Goal: Task Accomplishment & Management: Manage account settings

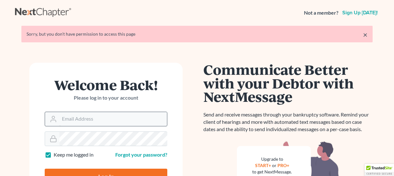
scroll to position [58, 0]
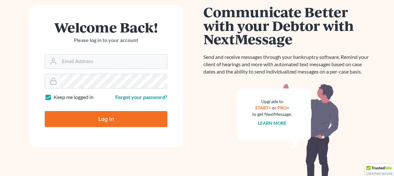
type input "[PERSON_NAME][EMAIL_ADDRESS][DOMAIN_NAME]"
click at [106, 114] on input "Log In" at bounding box center [106, 119] width 123 height 16
type input "Thinking..."
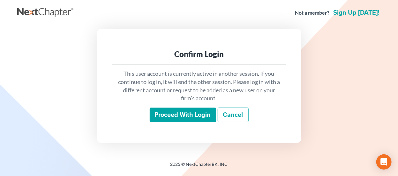
click at [191, 118] on input "Proceed with login" at bounding box center [183, 115] width 66 height 15
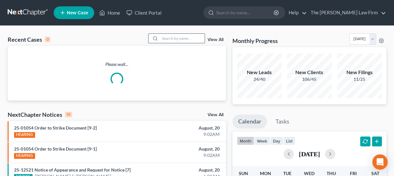
click at [169, 39] on input "search" at bounding box center [182, 38] width 45 height 9
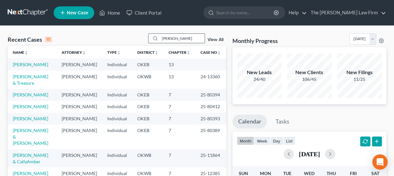
type input "meaders"
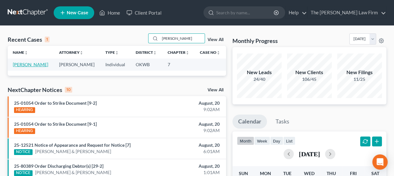
click at [29, 62] on link "[PERSON_NAME]" at bounding box center [30, 64] width 35 height 5
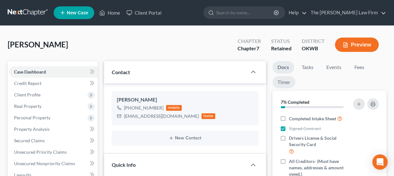
click at [289, 84] on link "Timer" at bounding box center [283, 82] width 23 height 12
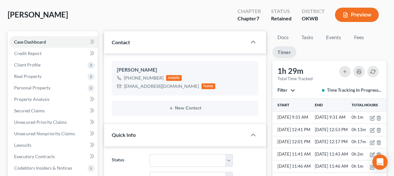
scroll to position [29, 0]
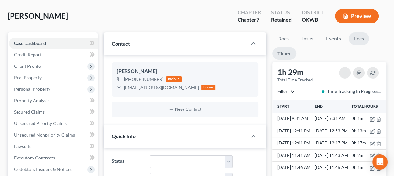
click at [353, 39] on link "Fees" at bounding box center [358, 39] width 20 height 12
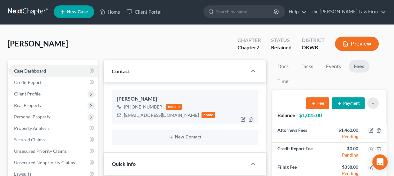
scroll to position [0, 0]
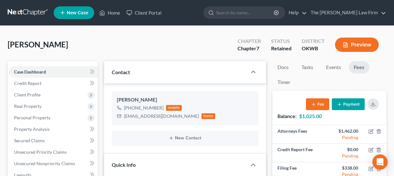
click at [33, 4] on nav "Home New Case Client Portal The Choate Law Firm lou@chapter7ok.com My Account S…" at bounding box center [197, 13] width 394 height 26
click at [33, 11] on link at bounding box center [28, 12] width 41 height 11
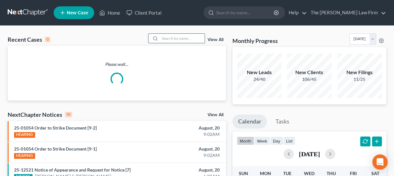
click at [184, 41] on input "search" at bounding box center [182, 38] width 45 height 9
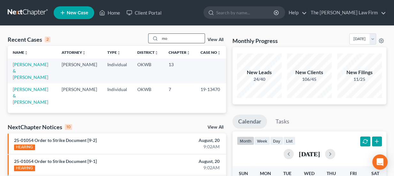
type input "m"
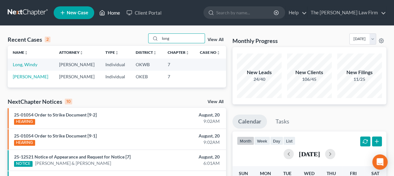
drag, startPoint x: 175, startPoint y: 41, endPoint x: 108, endPoint y: 12, distance: 72.9
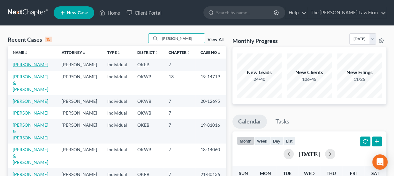
type input "joseph"
click at [29, 63] on link "[PERSON_NAME]" at bounding box center [30, 64] width 35 height 5
select select "6"
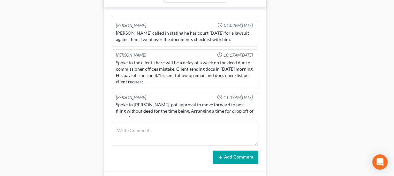
scroll to position [319, 0]
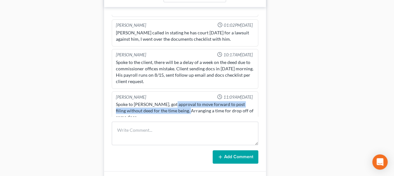
drag, startPoint x: 177, startPoint y: 106, endPoint x: 181, endPoint y: 107, distance: 4.6
click at [181, 107] on div "Spoke to Kate, got approval to move forward to post filing without deed for the…" at bounding box center [185, 110] width 138 height 19
click at [182, 107] on div "Spoke to Kate, got approval to move forward to post filing without deed for the…" at bounding box center [185, 110] width 138 height 19
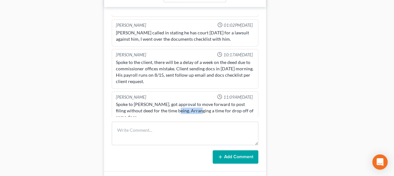
drag, startPoint x: 170, startPoint y: 106, endPoint x: 188, endPoint y: 108, distance: 18.6
click at [188, 108] on div "Spoke to Kate, got approval to move forward to post filing without deed for the…" at bounding box center [185, 110] width 138 height 19
drag, startPoint x: 135, startPoint y: 105, endPoint x: 152, endPoint y: 108, distance: 17.5
click at [152, 108] on div "Spoke to Kate, got approval to move forward to post filing without deed for the…" at bounding box center [185, 110] width 138 height 19
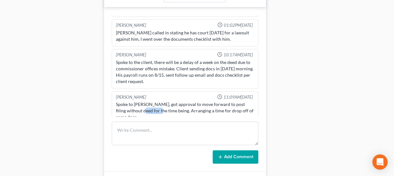
click at [152, 108] on div "Spoke to Kate, got approval to move forward to post filing without deed for the…" at bounding box center [185, 110] width 138 height 19
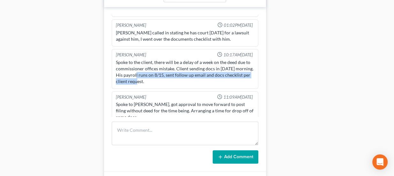
drag, startPoint x: 153, startPoint y: 73, endPoint x: 162, endPoint y: 76, distance: 9.3
click at [162, 76] on div "Spoke to the client, there will be a delay of a week on the deed due to commiss…" at bounding box center [185, 72] width 138 height 26
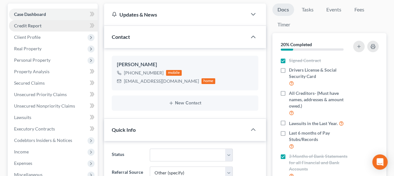
scroll to position [0, 0]
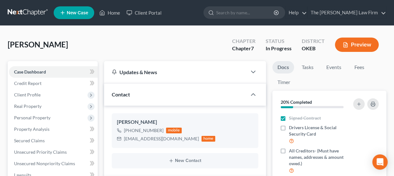
click at [33, 14] on link at bounding box center [28, 12] width 41 height 11
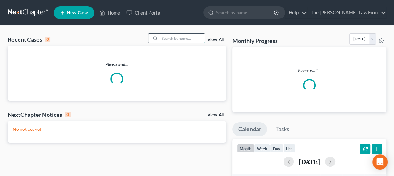
click at [175, 39] on input "search" at bounding box center [182, 38] width 45 height 9
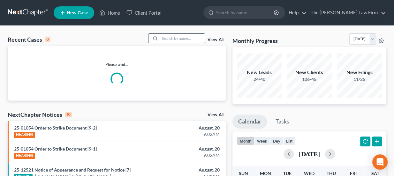
paste input "Hays, Morgan"
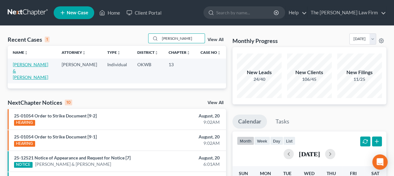
type input "Hays, Morgan"
click at [29, 63] on link "[PERSON_NAME] & [PERSON_NAME]" at bounding box center [30, 71] width 35 height 18
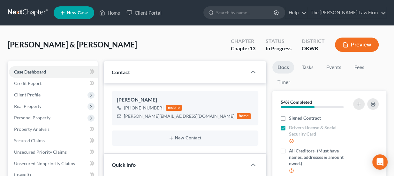
scroll to position [331, 0]
click at [358, 68] on link "Fees" at bounding box center [359, 67] width 20 height 12
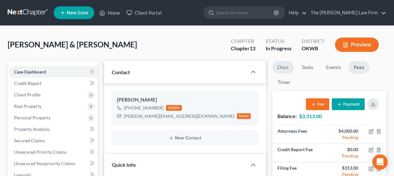
click at [284, 69] on link "Docs" at bounding box center [282, 67] width 21 height 12
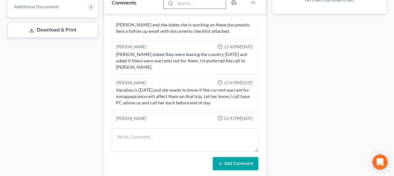
scroll to position [290, 0]
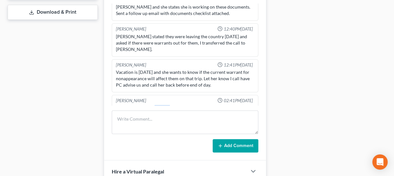
drag, startPoint x: 154, startPoint y: 94, endPoint x: 178, endPoint y: 100, distance: 25.0
click at [177, 104] on div "Class info emailed to Morgan per Kate." at bounding box center [185, 108] width 141 height 9
click at [178, 104] on div "Class info emailed to Morgan per Kate." at bounding box center [185, 108] width 141 height 9
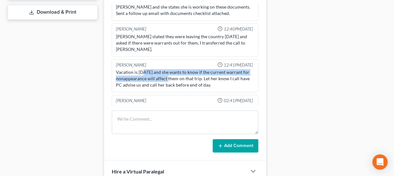
drag, startPoint x: 141, startPoint y: 63, endPoint x: 165, endPoint y: 66, distance: 24.1
click at [165, 69] on div "Vacation is 8/30/25 and she wants to know if the current warrant for nonappeara…" at bounding box center [185, 78] width 138 height 19
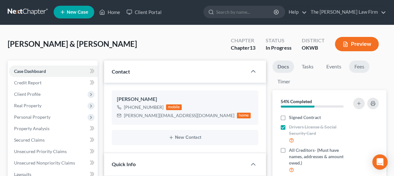
scroll to position [0, 0]
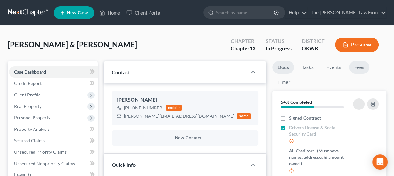
click at [360, 67] on link "Fees" at bounding box center [359, 67] width 20 height 12
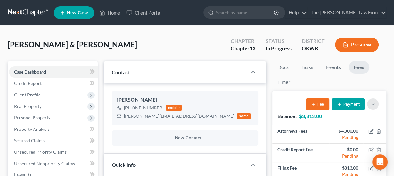
click at [32, 13] on link at bounding box center [28, 12] width 41 height 11
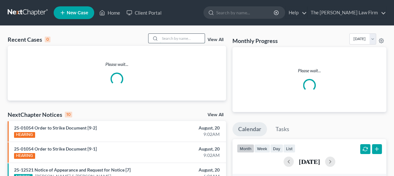
click at [170, 41] on input "search" at bounding box center [182, 38] width 45 height 9
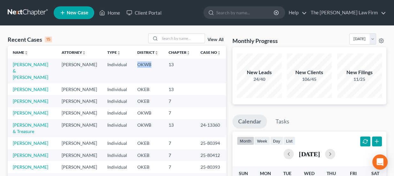
drag, startPoint x: 132, startPoint y: 63, endPoint x: 149, endPoint y: 66, distance: 17.5
click at [149, 66] on td "OKWB" at bounding box center [147, 71] width 31 height 25
drag, startPoint x: 163, startPoint y: 64, endPoint x: 168, endPoint y: 64, distance: 4.8
click at [168, 64] on td "13" at bounding box center [179, 71] width 32 height 25
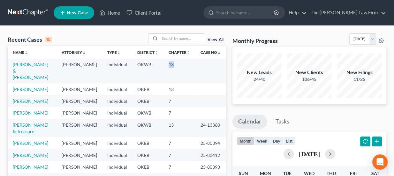
click at [168, 64] on td "13" at bounding box center [179, 71] width 32 height 25
drag, startPoint x: 170, startPoint y: 84, endPoint x: 161, endPoint y: 82, distance: 9.1
click at [163, 84] on td "13" at bounding box center [179, 90] width 32 height 12
drag, startPoint x: 163, startPoint y: 93, endPoint x: 170, endPoint y: 97, distance: 7.9
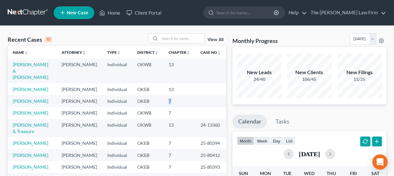
click at [170, 97] on td "7" at bounding box center [179, 101] width 32 height 12
drag, startPoint x: 165, startPoint y: 108, endPoint x: 162, endPoint y: 107, distance: 3.6
click at [163, 108] on td "7" at bounding box center [179, 114] width 32 height 12
click at [163, 110] on td "7" at bounding box center [179, 114] width 32 height 12
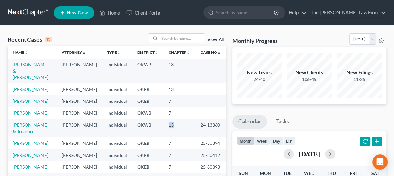
drag, startPoint x: 163, startPoint y: 118, endPoint x: 172, endPoint y: 121, distance: 9.6
click at [172, 121] on td "13" at bounding box center [179, 128] width 32 height 18
click at [176, 38] on input "search" at bounding box center [182, 38] width 45 height 9
click at [176, 37] on input "search" at bounding box center [182, 38] width 45 height 9
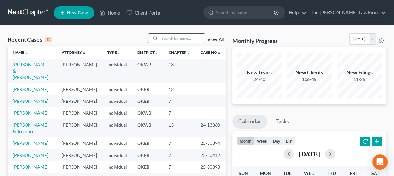
click at [176, 38] on input "search" at bounding box center [182, 38] width 45 height 9
click at [186, 36] on input "search" at bounding box center [182, 38] width 45 height 9
type input "[PERSON_NAME]"
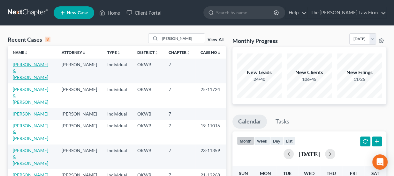
click at [33, 64] on link "[PERSON_NAME] & [PERSON_NAME]" at bounding box center [30, 71] width 35 height 18
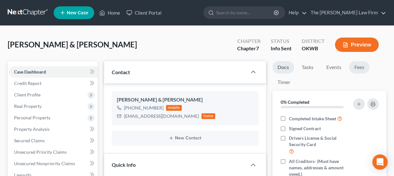
click at [357, 70] on link "Fees" at bounding box center [359, 67] width 20 height 12
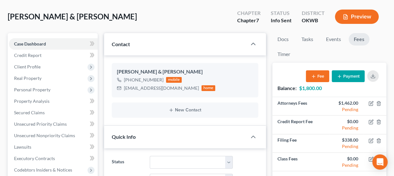
scroll to position [29, 0]
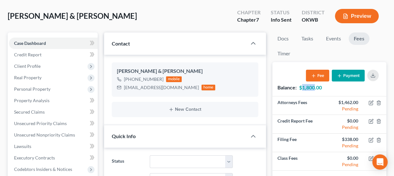
drag, startPoint x: 302, startPoint y: 86, endPoint x: 315, endPoint y: 87, distance: 13.5
click at [315, 87] on strong "$1,800.00" at bounding box center [310, 88] width 23 height 6
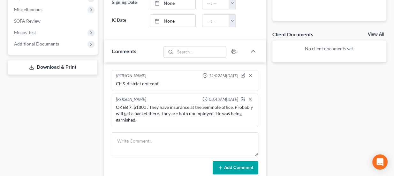
scroll to position [232, 0]
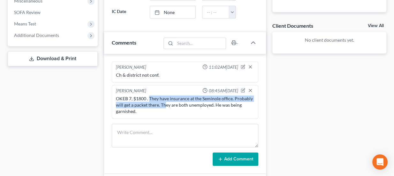
click at [166, 101] on div "OKEB 7, $1800 . They have insurance at the Seminole office. Probably will get a…" at bounding box center [185, 105] width 138 height 19
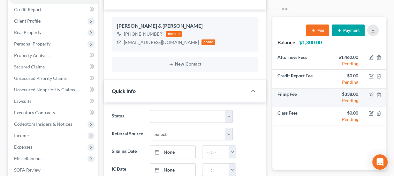
scroll to position [58, 0]
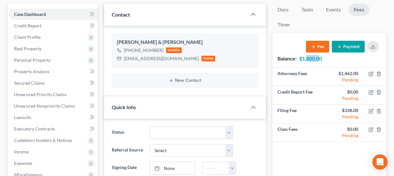
drag, startPoint x: 308, startPoint y: 57, endPoint x: 320, endPoint y: 58, distance: 12.5
click at [320, 57] on strong "$1,800.00" at bounding box center [310, 59] width 23 height 6
click at [320, 58] on strong "$1,800.00" at bounding box center [310, 59] width 23 height 6
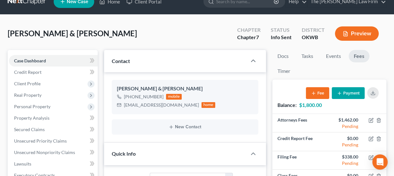
scroll to position [9, 0]
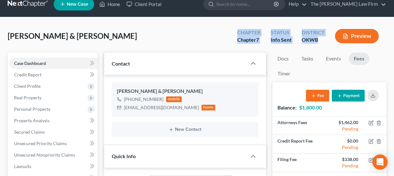
drag, startPoint x: 318, startPoint y: 39, endPoint x: 236, endPoint y: 26, distance: 83.0
click at [236, 26] on div "Chapter Chapter 7 Status Info Sent District OKWB Preview" at bounding box center [307, 36] width 157 height 23
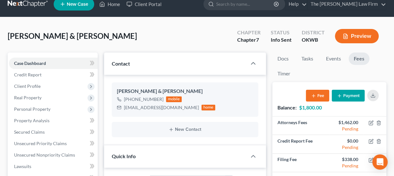
click at [219, 10] on ul "New Case Home Client Portal - No Result - See all results Or Press Enter... Hel…" at bounding box center [220, 4] width 332 height 17
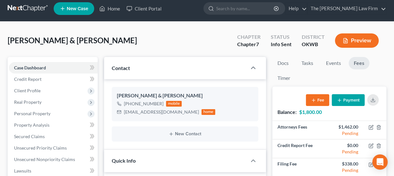
scroll to position [0, 0]
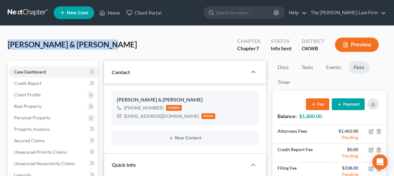
drag, startPoint x: 98, startPoint y: 45, endPoint x: 5, endPoint y: 37, distance: 92.9
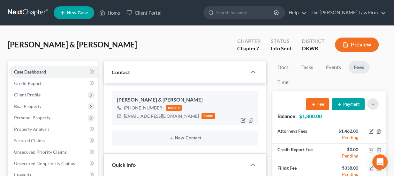
click at [146, 117] on div "1rdaniels2021@gmail.com" at bounding box center [161, 116] width 75 height 6
copy div "1rdaniels2021@gmail.com"
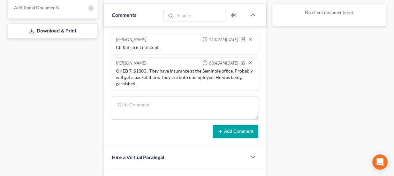
scroll to position [261, 0]
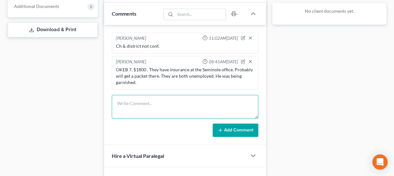
click at [151, 104] on textarea at bounding box center [185, 107] width 147 height 24
type textarea "Sent eSig"
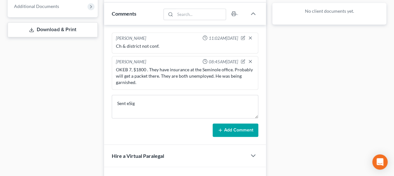
click at [236, 125] on button "Add Comment" at bounding box center [235, 130] width 46 height 13
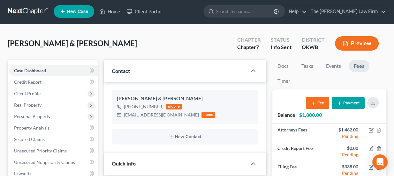
scroll to position [0, 0]
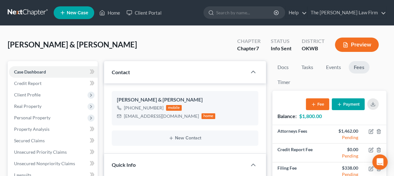
click at [34, 9] on link at bounding box center [28, 12] width 41 height 11
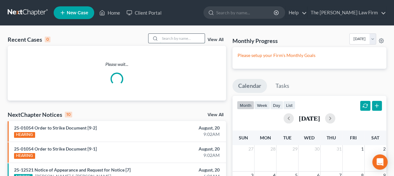
click at [188, 38] on input "search" at bounding box center [182, 38] width 45 height 9
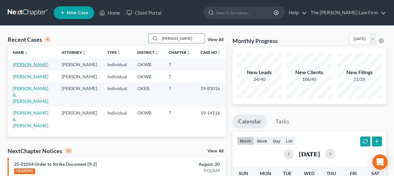
type input "[PERSON_NAME]"
click at [30, 65] on link "[PERSON_NAME]" at bounding box center [30, 64] width 35 height 5
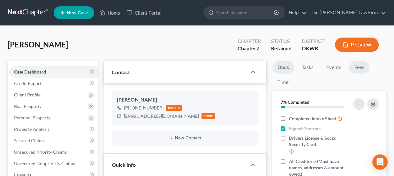
click at [363, 71] on link "Fees" at bounding box center [359, 67] width 20 height 12
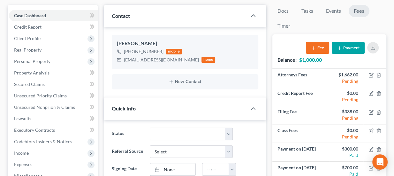
scroll to position [58, 0]
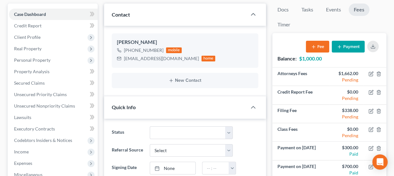
click at [351, 50] on button "Payment" at bounding box center [347, 47] width 33 height 12
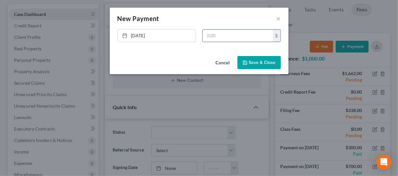
click at [236, 29] on div "$" at bounding box center [241, 35] width 78 height 13
click at [233, 34] on input "text" at bounding box center [238, 36] width 70 height 12
type input "6"
type input "500"
click at [256, 61] on button "Save & Close" at bounding box center [258, 62] width 43 height 13
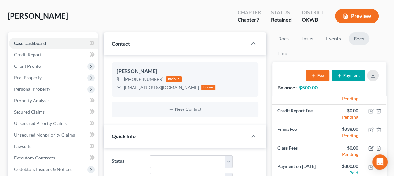
scroll to position [0, 0]
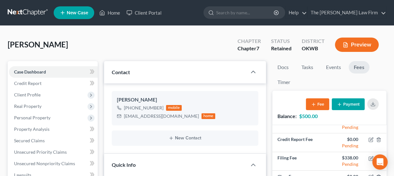
click at [34, 15] on link at bounding box center [28, 12] width 41 height 11
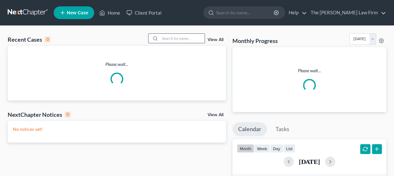
click at [169, 37] on input "search" at bounding box center [182, 38] width 45 height 9
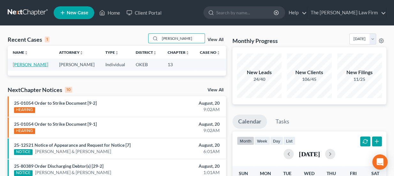
type input "[PERSON_NAME]"
click at [24, 63] on link "[PERSON_NAME]" at bounding box center [30, 64] width 35 height 5
select select "3"
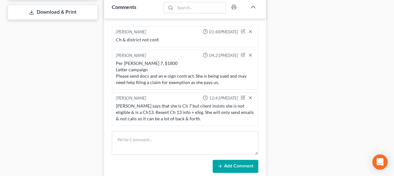
scroll to position [290, 0]
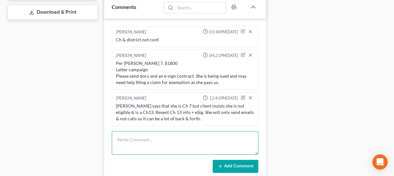
click at [163, 136] on textarea at bounding box center [185, 143] width 147 height 24
click at [192, 140] on textarea "Will only communicate via email." at bounding box center [185, 143] width 147 height 24
click at [243, 137] on textarea "Will only communicate via a lot of emails. Resent eSig contract." at bounding box center [185, 143] width 147 height 24
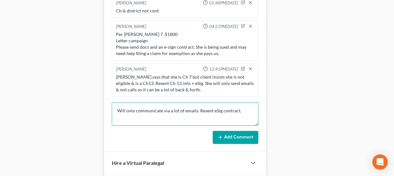
type textarea "Will only communicate via a lot of emails. Resent eSig contract."
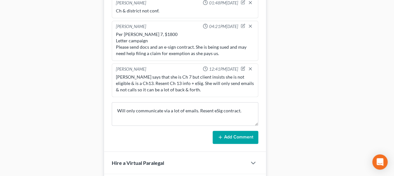
click at [221, 135] on icon at bounding box center [220, 137] width 5 height 5
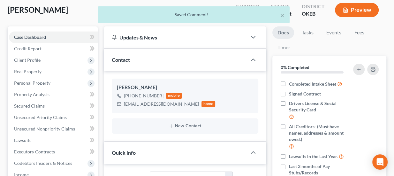
scroll to position [29, 0]
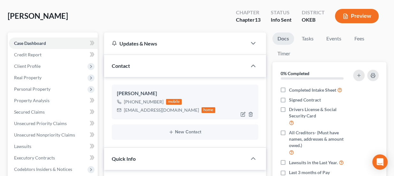
click at [149, 111] on div "tiffany8516@gmail.com" at bounding box center [161, 110] width 75 height 6
copy div "tiffany8516@gmail.com"
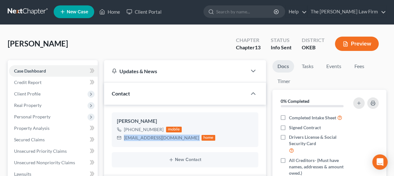
scroll to position [0, 0]
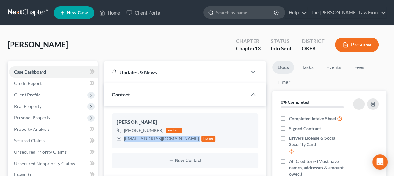
click at [241, 12] on input "search" at bounding box center [245, 13] width 58 height 12
type input "elizabeth kinsey"
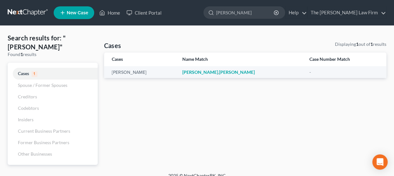
click at [33, 3] on nav "Home New Case Client Portal The Choate Law Firm lou@chapter7ok.com My Account S…" at bounding box center [197, 13] width 394 height 26
click at [33, 10] on link at bounding box center [28, 12] width 41 height 11
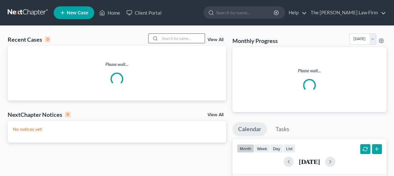
click at [160, 37] on div at bounding box center [153, 38] width 11 height 9
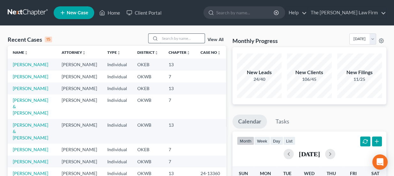
click at [172, 35] on input "search" at bounding box center [182, 38] width 45 height 9
type input "[PERSON_NAME]"
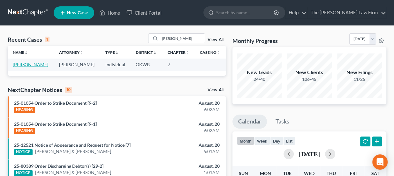
click at [30, 66] on link "[PERSON_NAME]" at bounding box center [30, 64] width 35 height 5
select select "4"
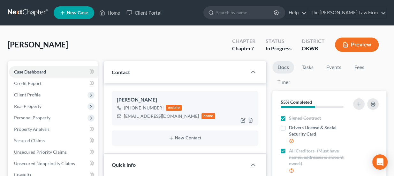
click at [142, 116] on div "eak7877@yahoo.com" at bounding box center [161, 116] width 75 height 6
click at [142, 115] on div "eak7877@yahoo.com" at bounding box center [161, 116] width 75 height 6
copy div "eak7877@yahoo.com"
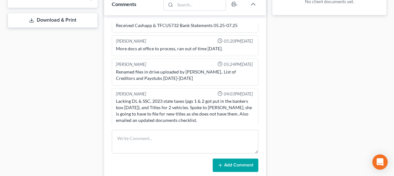
scroll to position [319, 0]
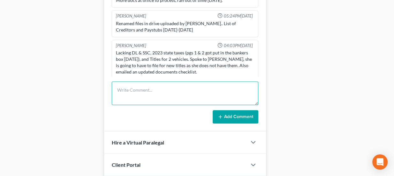
click at [152, 85] on textarea at bounding box center [185, 94] width 147 height 24
type textarea "Resent eSig contract - will add to drive once rec'd."
click at [218, 88] on textarea "Resent eSig contract - will add to drive once rec'd." at bounding box center [185, 94] width 147 height 24
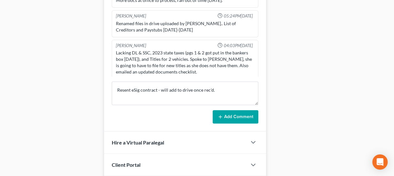
click at [232, 116] on button "Add Comment" at bounding box center [235, 116] width 46 height 13
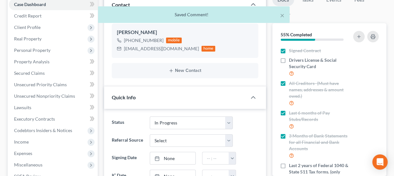
scroll to position [0, 0]
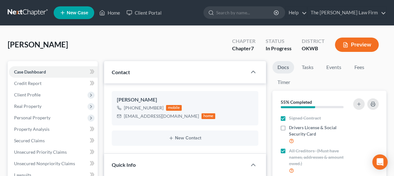
click at [36, 19] on nav "Home New Case Client Portal The Choate Law Firm lou@chapter7ok.com My Account S…" at bounding box center [197, 13] width 394 height 26
click at [33, 13] on link at bounding box center [28, 12] width 41 height 11
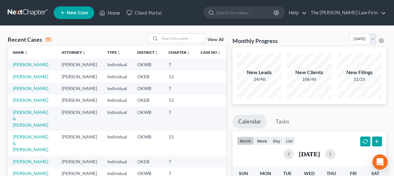
click at [15, 11] on link at bounding box center [28, 12] width 41 height 11
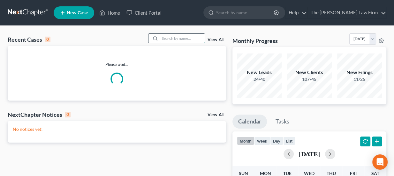
click at [167, 37] on input "search" at bounding box center [182, 38] width 45 height 9
click at [188, 17] on ul "New Case Home Client Portal - No Result - See all results Or Press Enter... Hel…" at bounding box center [220, 12] width 332 height 17
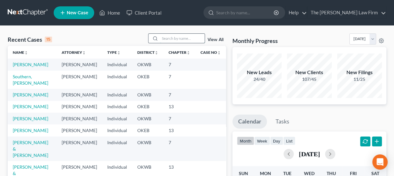
click at [173, 39] on input "search" at bounding box center [182, 38] width 45 height 9
drag, startPoint x: 174, startPoint y: 38, endPoint x: 100, endPoint y: 27, distance: 75.4
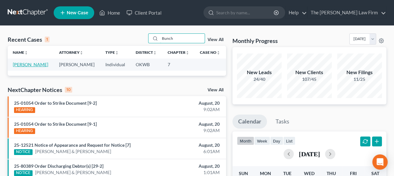
type input "Bunch"
click at [31, 65] on link "[PERSON_NAME]" at bounding box center [30, 64] width 35 height 5
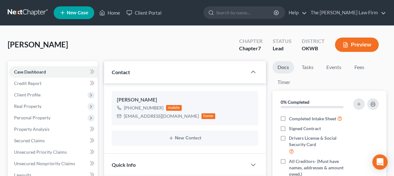
scroll to position [29, 0]
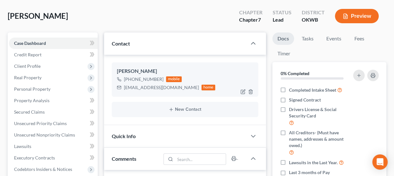
click at [154, 88] on div "stacybunch567@gmail.com" at bounding box center [161, 88] width 75 height 6
drag, startPoint x: 154, startPoint y: 88, endPoint x: 147, endPoint y: 87, distance: 7.8
click at [147, 87] on div "stacybunch567@gmail.com" at bounding box center [161, 88] width 75 height 6
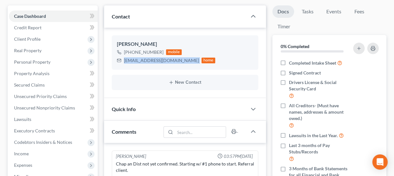
scroll to position [58, 0]
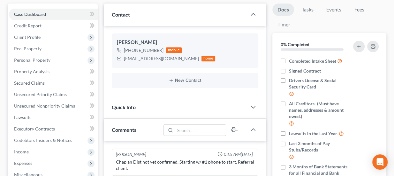
click at [168, 107] on div "Quick Info" at bounding box center [175, 107] width 143 height 22
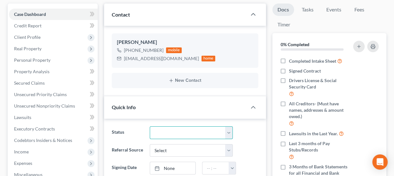
click at [194, 129] on select "Discharged Dismissed Filed Info Sent In Progress Lead Lost Lead Ready to File R…" at bounding box center [191, 133] width 83 height 13
select select "3"
click at [150, 127] on select "Discharged Dismissed Filed Info Sent In Progress Lead Lost Lead Ready to File R…" at bounding box center [191, 133] width 83 height 13
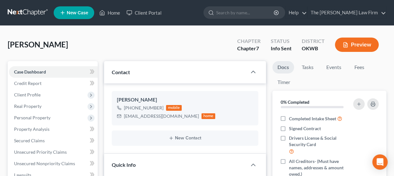
click at [30, 10] on link at bounding box center [28, 12] width 41 height 11
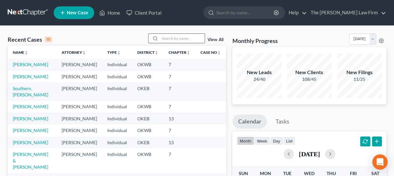
click at [173, 37] on input "search" at bounding box center [182, 38] width 45 height 9
click at [165, 37] on input "search" at bounding box center [182, 38] width 45 height 9
click at [177, 39] on input "search" at bounding box center [182, 38] width 45 height 9
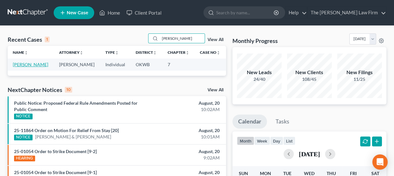
type input "[PERSON_NAME]"
click at [25, 65] on link "[PERSON_NAME]" at bounding box center [30, 64] width 35 height 5
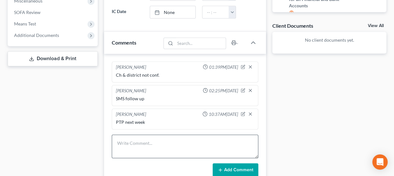
scroll to position [261, 0]
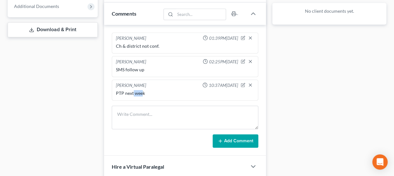
drag, startPoint x: 132, startPoint y: 92, endPoint x: 143, endPoint y: 92, distance: 10.9
click at [143, 92] on div "PTP next week" at bounding box center [185, 93] width 138 height 6
drag, startPoint x: 144, startPoint y: 91, endPoint x: 115, endPoint y: 93, distance: 28.8
click at [116, 93] on div "PTP next week" at bounding box center [185, 93] width 138 height 6
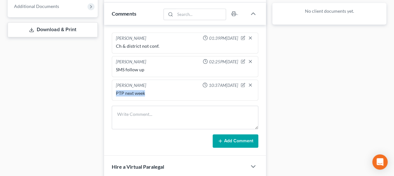
click at [116, 93] on div "PTP next week" at bounding box center [185, 93] width 138 height 6
drag, startPoint x: 127, startPoint y: 68, endPoint x: 146, endPoint y: 66, distance: 18.9
click at [146, 67] on div "SMS follow up" at bounding box center [185, 70] width 138 height 6
drag, startPoint x: 198, startPoint y: 60, endPoint x: 237, endPoint y: 60, distance: 38.9
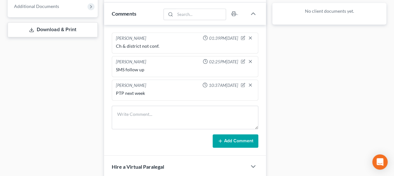
click at [237, 60] on span "02:25PM[DATE]" at bounding box center [223, 62] width 29 height 6
click at [231, 83] on span "10:37AM[DATE]" at bounding box center [223, 86] width 29 height 6
click at [227, 85] on span "10:37AM[DATE]" at bounding box center [223, 86] width 29 height 6
drag, startPoint x: 227, startPoint y: 82, endPoint x: 216, endPoint y: 80, distance: 11.6
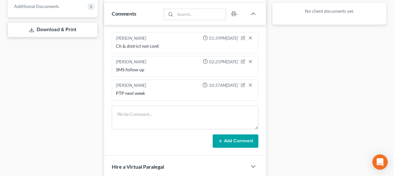
click at [216, 83] on span "10:37AM[DATE]" at bounding box center [223, 86] width 29 height 6
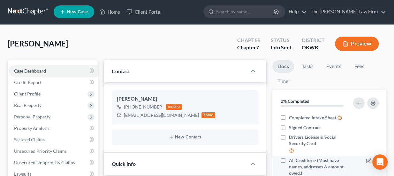
scroll to position [0, 0]
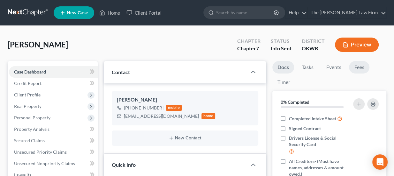
click at [361, 64] on link "Fees" at bounding box center [359, 67] width 20 height 12
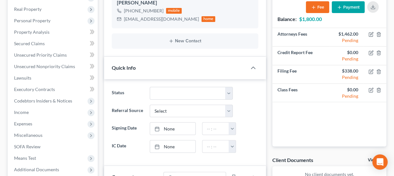
scroll to position [87, 0]
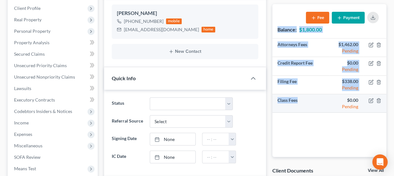
drag, startPoint x: 279, startPoint y: 29, endPoint x: 304, endPoint y: 102, distance: 77.1
click at [304, 102] on div "Balance: $1,800.00 Fee Payment Attorneys Fees $1,462.00 Pending Credit Report F…" at bounding box center [329, 80] width 114 height 153
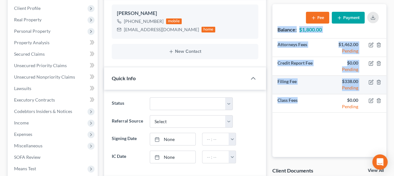
click at [351, 80] on div "$338.00" at bounding box center [346, 81] width 24 height 6
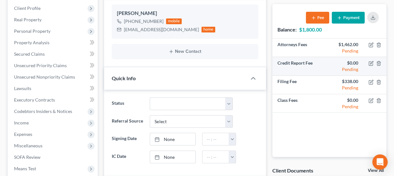
click at [352, 62] on div "$0.00" at bounding box center [346, 63] width 24 height 6
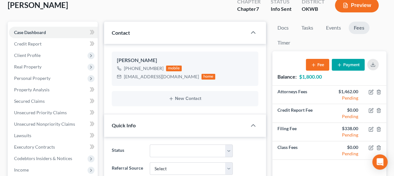
scroll to position [29, 0]
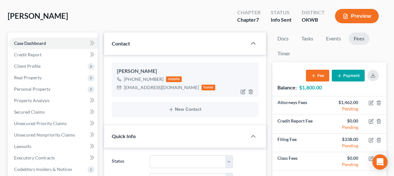
click at [145, 85] on div "[EMAIL_ADDRESS][DOMAIN_NAME]" at bounding box center [161, 88] width 75 height 6
copy div "[EMAIL_ADDRESS][DOMAIN_NAME]"
drag, startPoint x: 134, startPoint y: 72, endPoint x: 148, endPoint y: 72, distance: 14.4
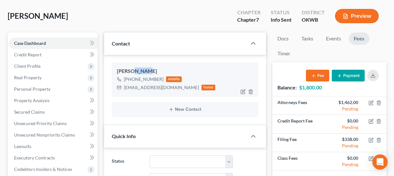
click at [148, 72] on div "[PERSON_NAME]" at bounding box center [185, 72] width 137 height 8
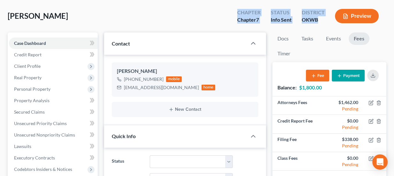
drag, startPoint x: 318, startPoint y: 20, endPoint x: 238, endPoint y: 13, distance: 80.7
click at [238, 13] on div "Chapter Chapter 7 Status Info [GEOGRAPHIC_DATA] [GEOGRAPHIC_DATA] Preview" at bounding box center [309, 16] width 154 height 19
click at [238, 13] on div "Chapter" at bounding box center [248, 12] width 23 height 7
drag, startPoint x: 239, startPoint y: 12, endPoint x: 326, endPoint y: 21, distance: 87.8
click at [326, 21] on div "Chapter Chapter 7 Status Info [GEOGRAPHIC_DATA] [GEOGRAPHIC_DATA] Preview" at bounding box center [309, 16] width 154 height 19
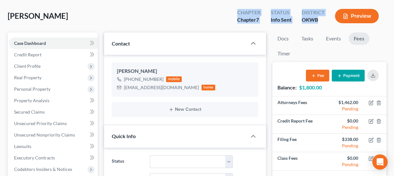
click at [326, 21] on div "District OKWB" at bounding box center [312, 16] width 33 height 19
drag, startPoint x: 323, startPoint y: 19, endPoint x: 235, endPoint y: 12, distance: 87.4
click at [235, 12] on div "Chapter Chapter 7 Status Info [GEOGRAPHIC_DATA] [GEOGRAPHIC_DATA] Preview" at bounding box center [309, 16] width 154 height 19
click at [235, 12] on div "Chapter Chapter 7" at bounding box center [248, 16] width 33 height 19
drag, startPoint x: 238, startPoint y: 11, endPoint x: 319, endPoint y: 18, distance: 81.3
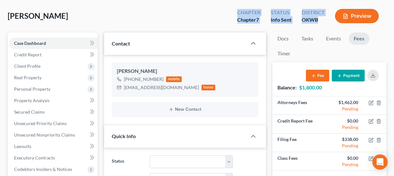
click at [319, 18] on div "Chapter Chapter 7 Status Info [GEOGRAPHIC_DATA] [GEOGRAPHIC_DATA] Preview" at bounding box center [309, 16] width 154 height 19
click at [319, 18] on div "OKWB" at bounding box center [312, 19] width 23 height 7
drag, startPoint x: 318, startPoint y: 19, endPoint x: 237, endPoint y: 15, distance: 81.1
click at [237, 15] on div "Chapter Chapter 7 Status Info [GEOGRAPHIC_DATA] [GEOGRAPHIC_DATA] Preview" at bounding box center [309, 16] width 154 height 19
click at [237, 15] on div "Chapter" at bounding box center [248, 12] width 23 height 7
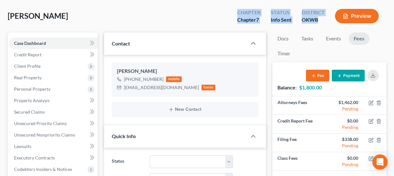
drag, startPoint x: 237, startPoint y: 14, endPoint x: 319, endPoint y: 22, distance: 81.8
click at [319, 22] on div "Chapter Chapter 7 Status Info [GEOGRAPHIC_DATA] [GEOGRAPHIC_DATA] Preview" at bounding box center [309, 16] width 154 height 19
click at [319, 22] on div "OKWB" at bounding box center [312, 19] width 23 height 7
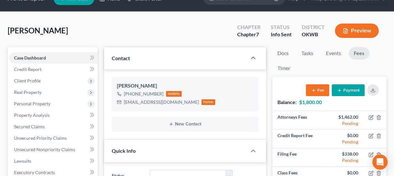
scroll to position [0, 0]
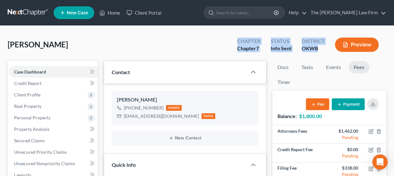
drag, startPoint x: 237, startPoint y: 41, endPoint x: 323, endPoint y: 51, distance: 86.7
click at [323, 51] on div "Chapter Chapter 7 Status Info [GEOGRAPHIC_DATA] [GEOGRAPHIC_DATA] Preview" at bounding box center [309, 45] width 154 height 19
click at [323, 51] on div "OKWB" at bounding box center [312, 48] width 23 height 7
drag, startPoint x: 237, startPoint y: 40, endPoint x: 321, endPoint y: 52, distance: 85.4
click at [321, 53] on div "Chapter Chapter 7 Status Info [GEOGRAPHIC_DATA] [GEOGRAPHIC_DATA] Preview" at bounding box center [309, 45] width 154 height 19
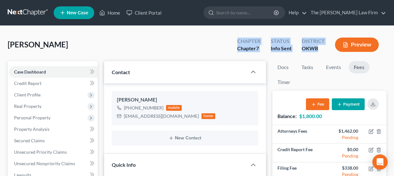
click at [321, 52] on div "District OKWB" at bounding box center [312, 45] width 33 height 19
drag, startPoint x: 314, startPoint y: 47, endPoint x: 236, endPoint y: 38, distance: 78.0
click at [236, 38] on div "Chapter Chapter 7 Status Info [GEOGRAPHIC_DATA] [GEOGRAPHIC_DATA] Preview" at bounding box center [309, 45] width 154 height 19
click at [236, 38] on div "Chapter Chapter 7" at bounding box center [248, 45] width 33 height 19
click at [238, 41] on div "Chapter" at bounding box center [248, 41] width 23 height 7
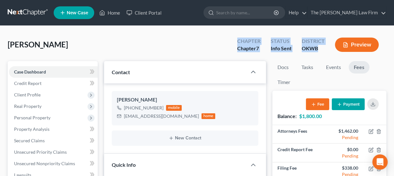
drag, startPoint x: 238, startPoint y: 40, endPoint x: 311, endPoint y: 52, distance: 74.3
click at [310, 52] on div "Chapter Chapter 7 Status Info [GEOGRAPHIC_DATA] [GEOGRAPHIC_DATA] Preview" at bounding box center [309, 45] width 154 height 19
click at [311, 52] on div "OKWB" at bounding box center [312, 48] width 23 height 7
drag, startPoint x: 320, startPoint y: 48, endPoint x: 239, endPoint y: 35, distance: 82.0
click at [239, 35] on div "Chapter Chapter 7 Status Info [GEOGRAPHIC_DATA] [GEOGRAPHIC_DATA] Preview" at bounding box center [307, 44] width 157 height 23
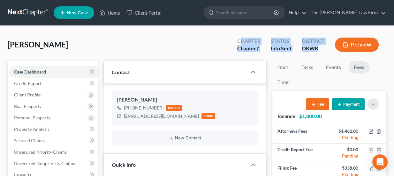
click at [239, 35] on div "Chapter Chapter 7 Status Info [GEOGRAPHIC_DATA] [GEOGRAPHIC_DATA] Preview" at bounding box center [307, 44] width 157 height 23
drag, startPoint x: 238, startPoint y: 40, endPoint x: 326, endPoint y: 50, distance: 88.6
click at [314, 50] on div "Chapter Chapter 7 Status Info [GEOGRAPHIC_DATA] [GEOGRAPHIC_DATA] Preview" at bounding box center [309, 45] width 154 height 19
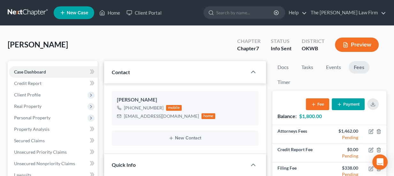
click at [326, 50] on div "District OKWB" at bounding box center [312, 45] width 33 height 19
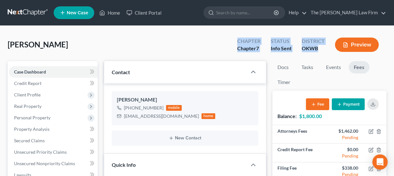
drag, startPoint x: 319, startPoint y: 49, endPoint x: 234, endPoint y: 37, distance: 85.4
click at [234, 37] on div "Chapter Chapter 7 Status Info [GEOGRAPHIC_DATA] [GEOGRAPHIC_DATA] Preview" at bounding box center [309, 45] width 154 height 19
click at [234, 37] on div "Chapter Chapter 7" at bounding box center [248, 45] width 33 height 19
drag, startPoint x: 239, startPoint y: 41, endPoint x: 320, endPoint y: 55, distance: 82.6
click at [320, 55] on div "Chapter Chapter 7 Status Info [GEOGRAPHIC_DATA] [GEOGRAPHIC_DATA] Preview" at bounding box center [307, 44] width 157 height 23
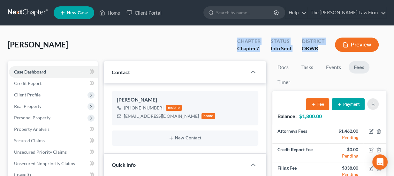
click at [320, 55] on div "Chapter Chapter 7 Status Info [GEOGRAPHIC_DATA] [GEOGRAPHIC_DATA] Preview" at bounding box center [307, 44] width 157 height 23
drag, startPoint x: 318, startPoint y: 48, endPoint x: 238, endPoint y: 41, distance: 80.4
click at [238, 41] on div "Chapter Chapter 7 Status Info [GEOGRAPHIC_DATA] [GEOGRAPHIC_DATA] Preview" at bounding box center [309, 45] width 154 height 19
click at [238, 41] on div "Chapter" at bounding box center [248, 41] width 23 height 7
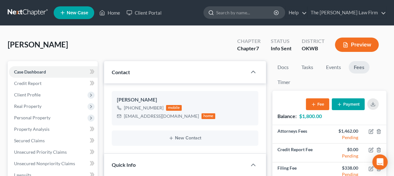
click at [253, 11] on input "search" at bounding box center [245, 13] width 58 height 12
click at [338, 108] on button "Payment" at bounding box center [347, 105] width 33 height 12
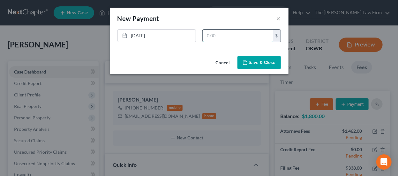
click at [225, 39] on input "text" at bounding box center [238, 36] width 70 height 12
type input "1,800"
click at [271, 64] on button "Save & Close" at bounding box center [258, 62] width 43 height 13
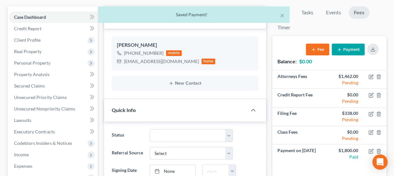
scroll to position [58, 0]
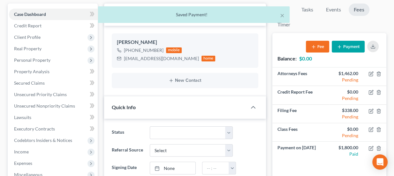
click at [182, 107] on div "Quick Info" at bounding box center [175, 107] width 143 height 22
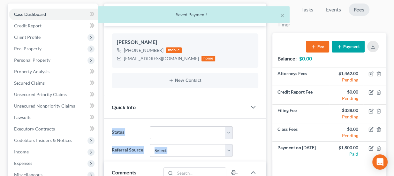
click at [182, 107] on div "Quick Info" at bounding box center [175, 107] width 143 height 22
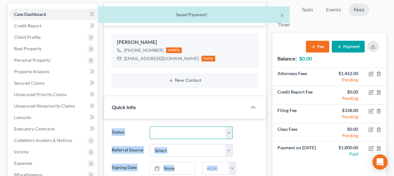
click at [181, 132] on select "Discharged Dismissed Filed Info Sent In Progress Lead Lost Lead Ready to File R…" at bounding box center [191, 133] width 83 height 13
click at [150, 127] on select "Discharged Dismissed Filed Info Sent In Progress Lead Lost Lead Ready to File R…" at bounding box center [191, 133] width 83 height 13
click at [190, 133] on select "Discharged Dismissed Filed Info Sent In Progress Lead Lost Lead Ready to File R…" at bounding box center [191, 133] width 83 height 13
select select "4"
click at [150, 127] on select "Discharged Dismissed Filed Info Sent In Progress Lead Lost Lead Ready to File R…" at bounding box center [191, 133] width 83 height 13
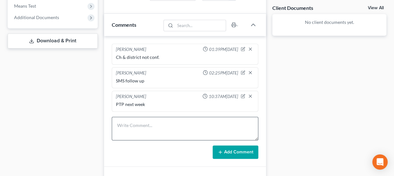
scroll to position [261, 0]
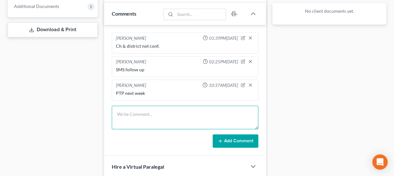
click at [160, 117] on textarea at bounding box center [185, 118] width 147 height 24
type textarea "Will send eSig contract & upload to drive once rec'd."
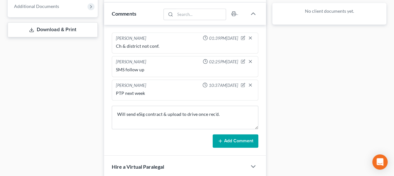
click at [219, 139] on icon at bounding box center [220, 141] width 5 height 5
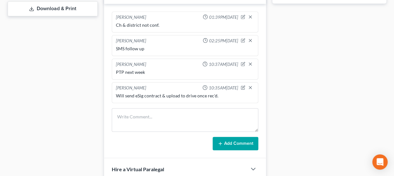
scroll to position [290, 0]
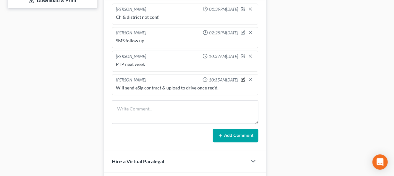
click at [242, 78] on icon "button" at bounding box center [243, 80] width 4 height 4
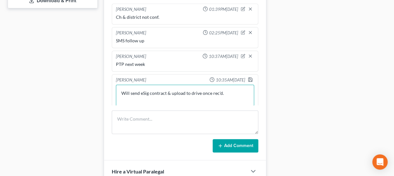
click at [224, 90] on textarea "Will send eSig contract & upload to drive once rec'd." at bounding box center [185, 97] width 138 height 24
click at [120, 90] on textarea "Will send eSig contract & upload to drive once rec'd." at bounding box center [185, 97] width 138 height 24
type textarea "District conf. Will send eSig contract & upload to drive once rec'd."
click at [248, 77] on icon "button" at bounding box center [250, 79] width 5 height 5
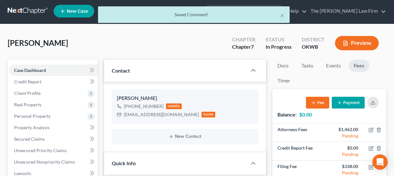
scroll to position [0, 0]
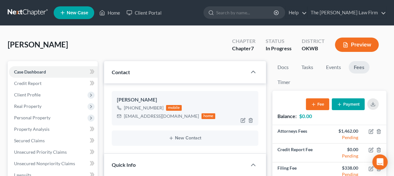
click at [160, 118] on div "[EMAIL_ADDRESS][DOMAIN_NAME]" at bounding box center [161, 116] width 75 height 6
copy div "[EMAIL_ADDRESS][DOMAIN_NAME]"
